Goal: Find specific page/section: Find specific page/section

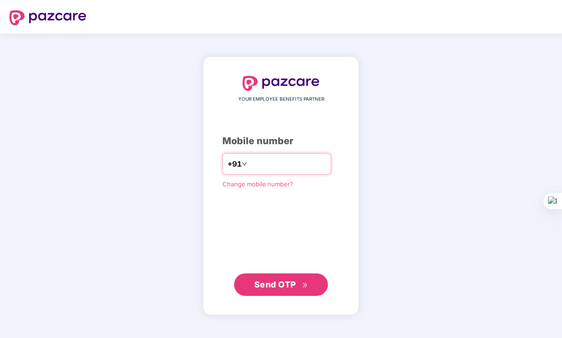
type input "**********"
click at [272, 288] on span "Send OTP" at bounding box center [275, 285] width 42 height 10
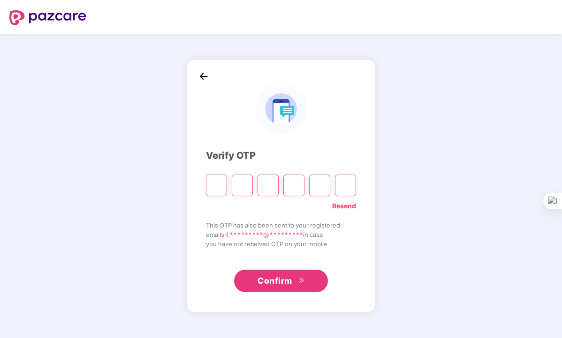
type input "*"
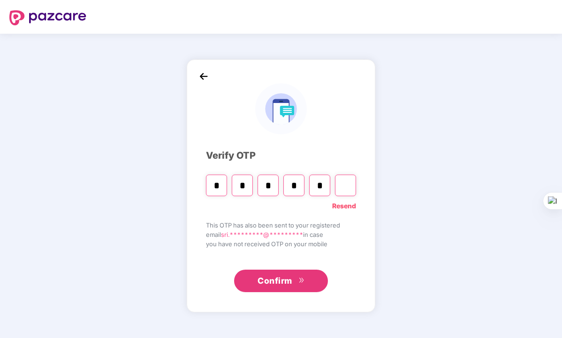
type input "*"
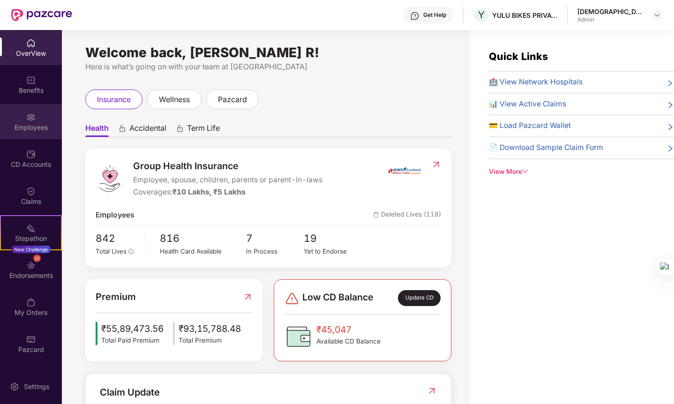
click at [35, 119] on img at bounding box center [30, 117] width 9 height 9
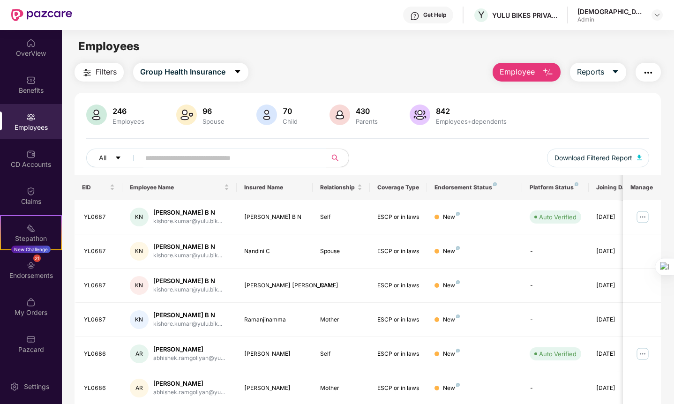
click at [205, 150] on span at bounding box center [230, 158] width 192 height 19
click at [203, 156] on input "text" at bounding box center [229, 158] width 168 height 14
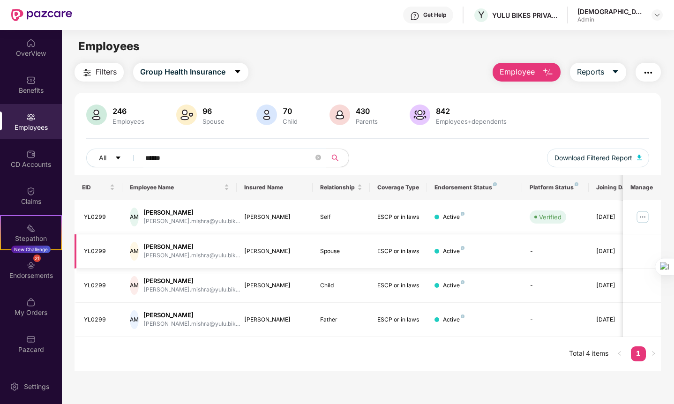
scroll to position [0, 23]
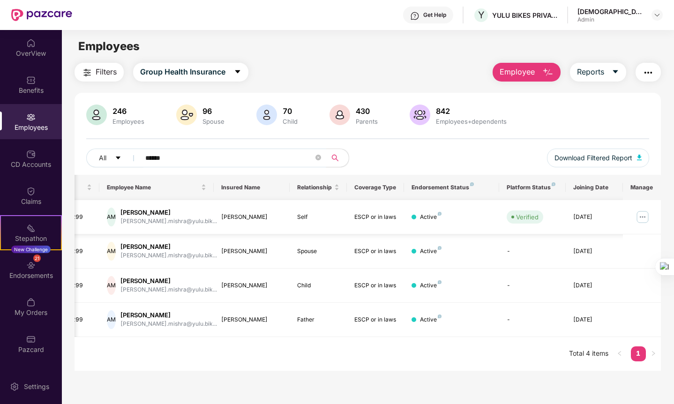
type input "******"
click at [561, 218] on img at bounding box center [642, 217] width 15 height 15
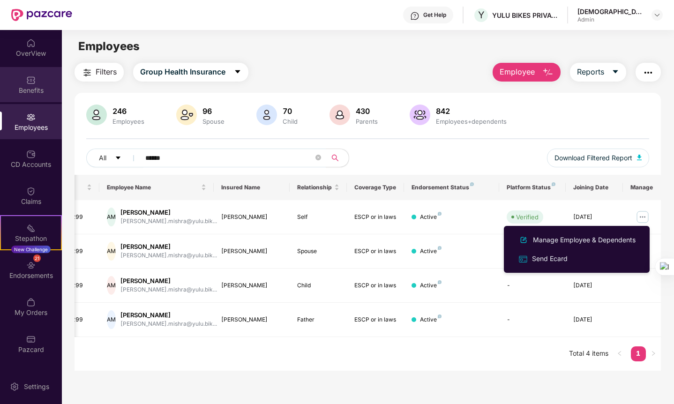
click at [34, 93] on div "Benefits" at bounding box center [31, 90] width 62 height 9
